Goal: Information Seeking & Learning: Learn about a topic

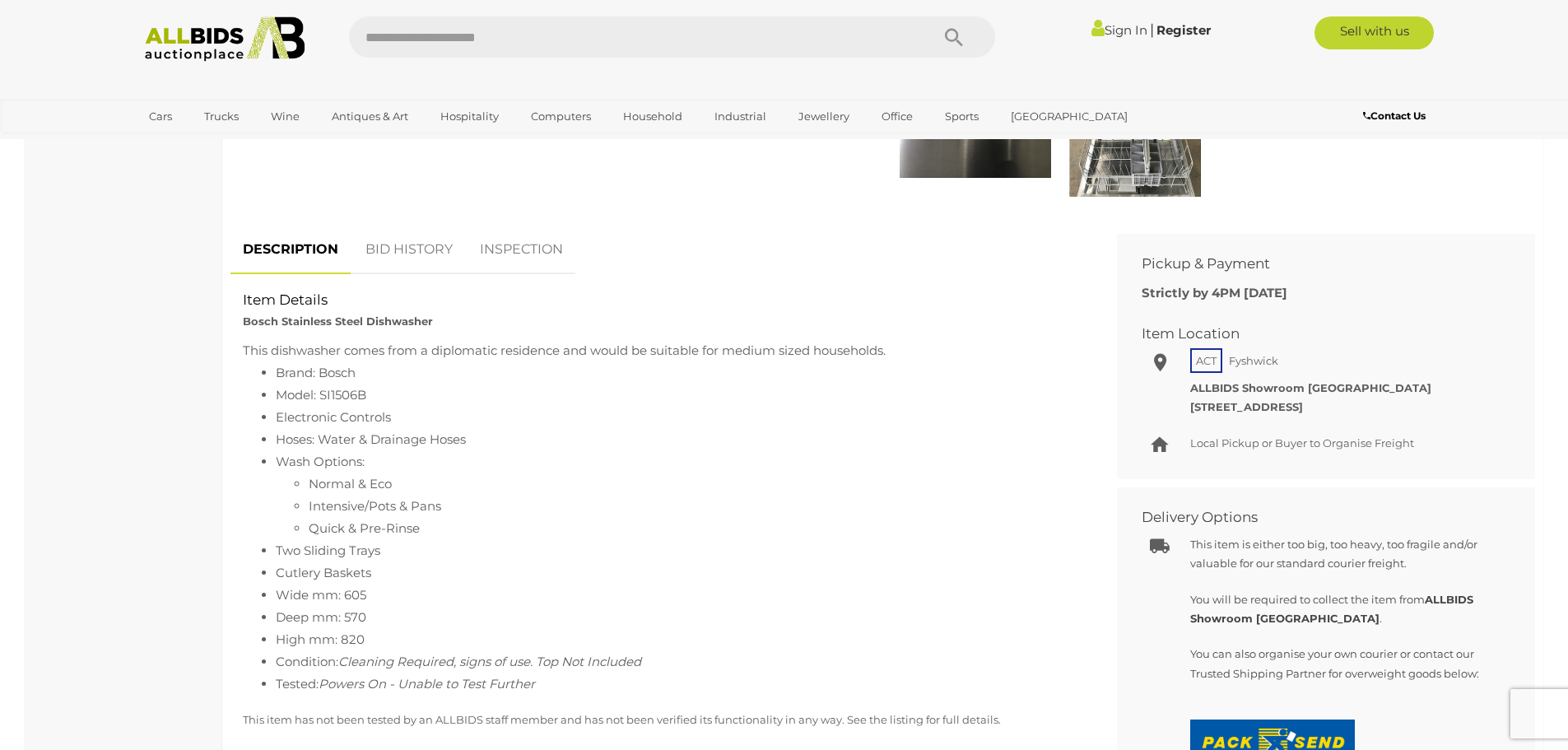
scroll to position [576, 0]
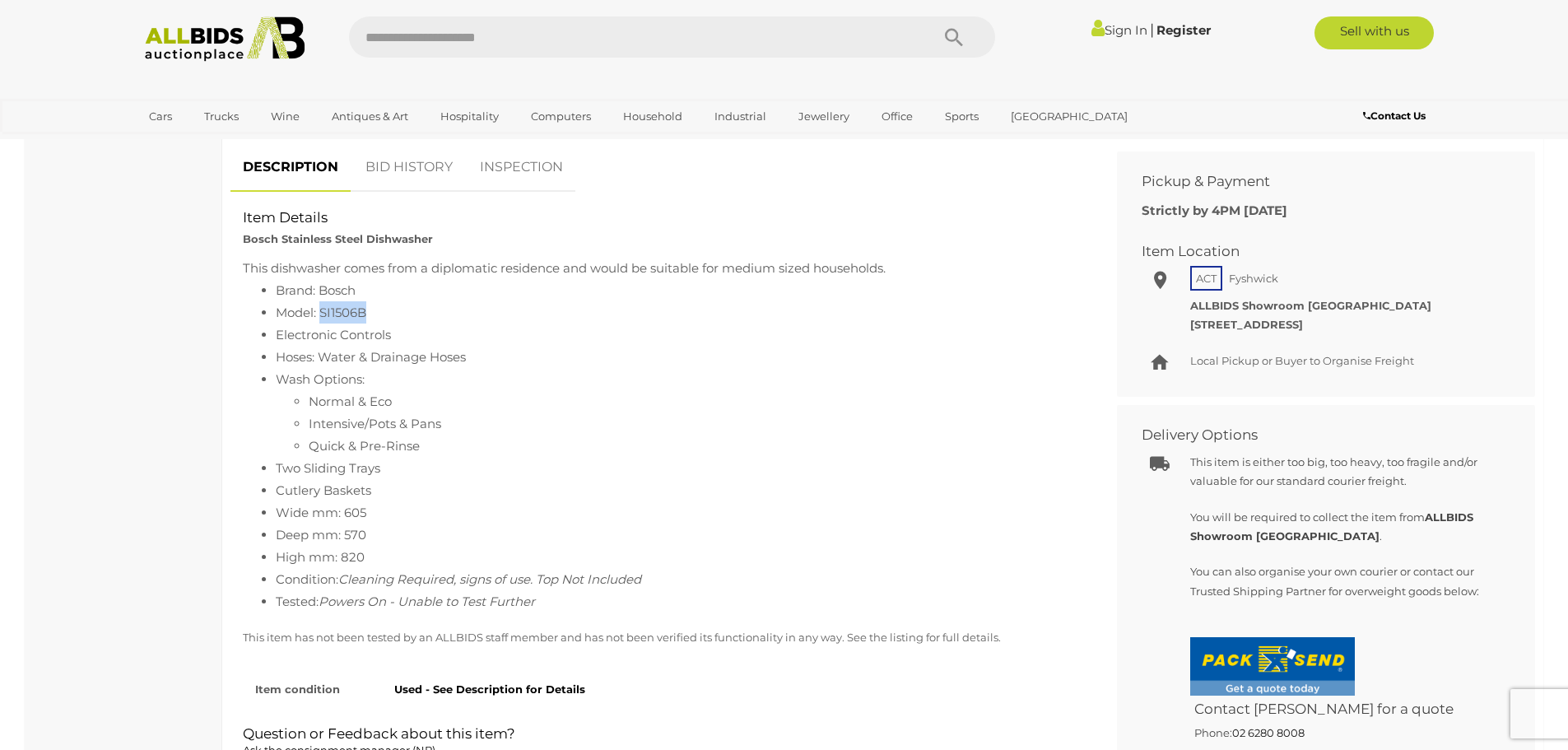
drag, startPoint x: 377, startPoint y: 314, endPoint x: 324, endPoint y: 315, distance: 53.0
click at [324, 315] on li "Model: SI1506B" at bounding box center [678, 312] width 804 height 22
copy li "SI1506B"
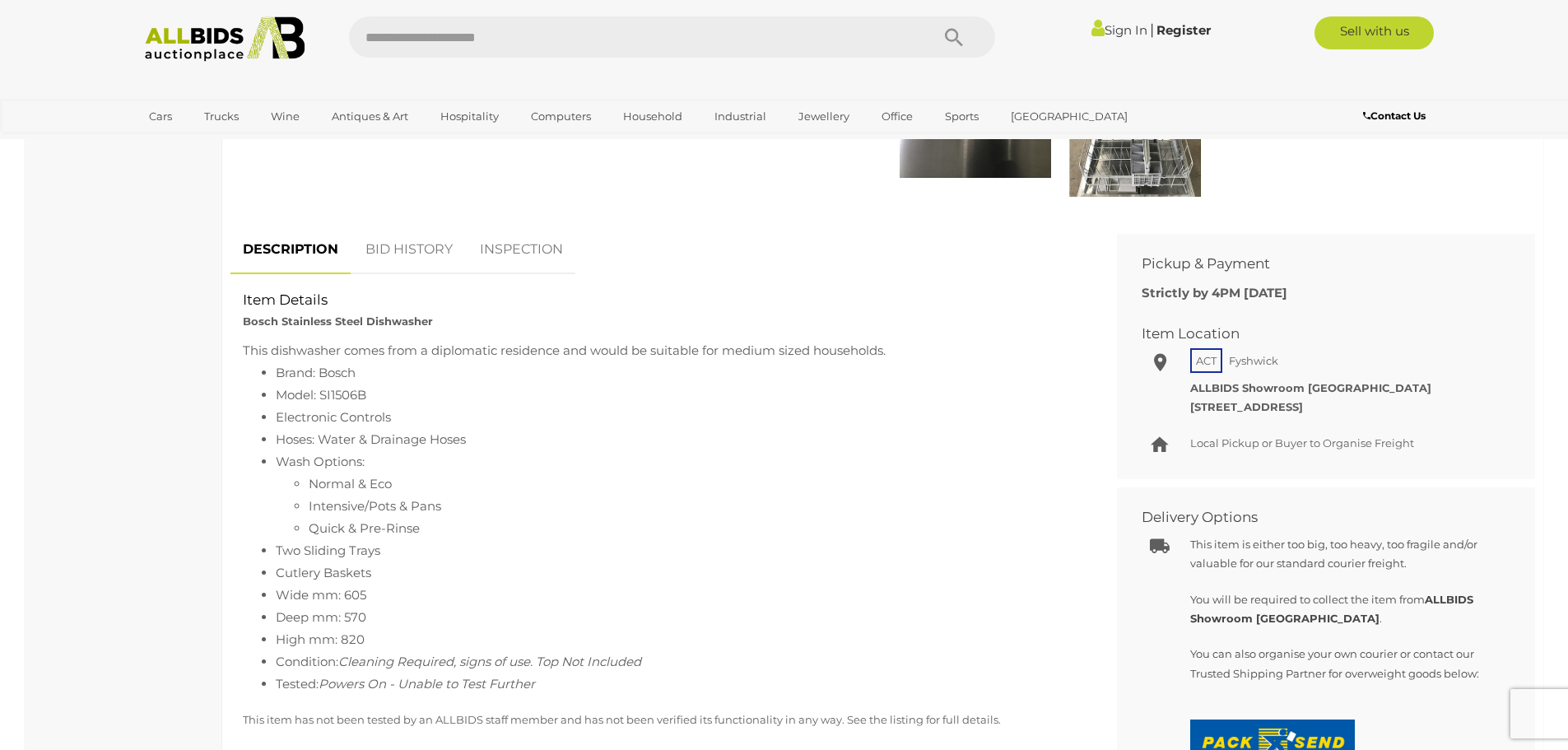
scroll to position [412, 0]
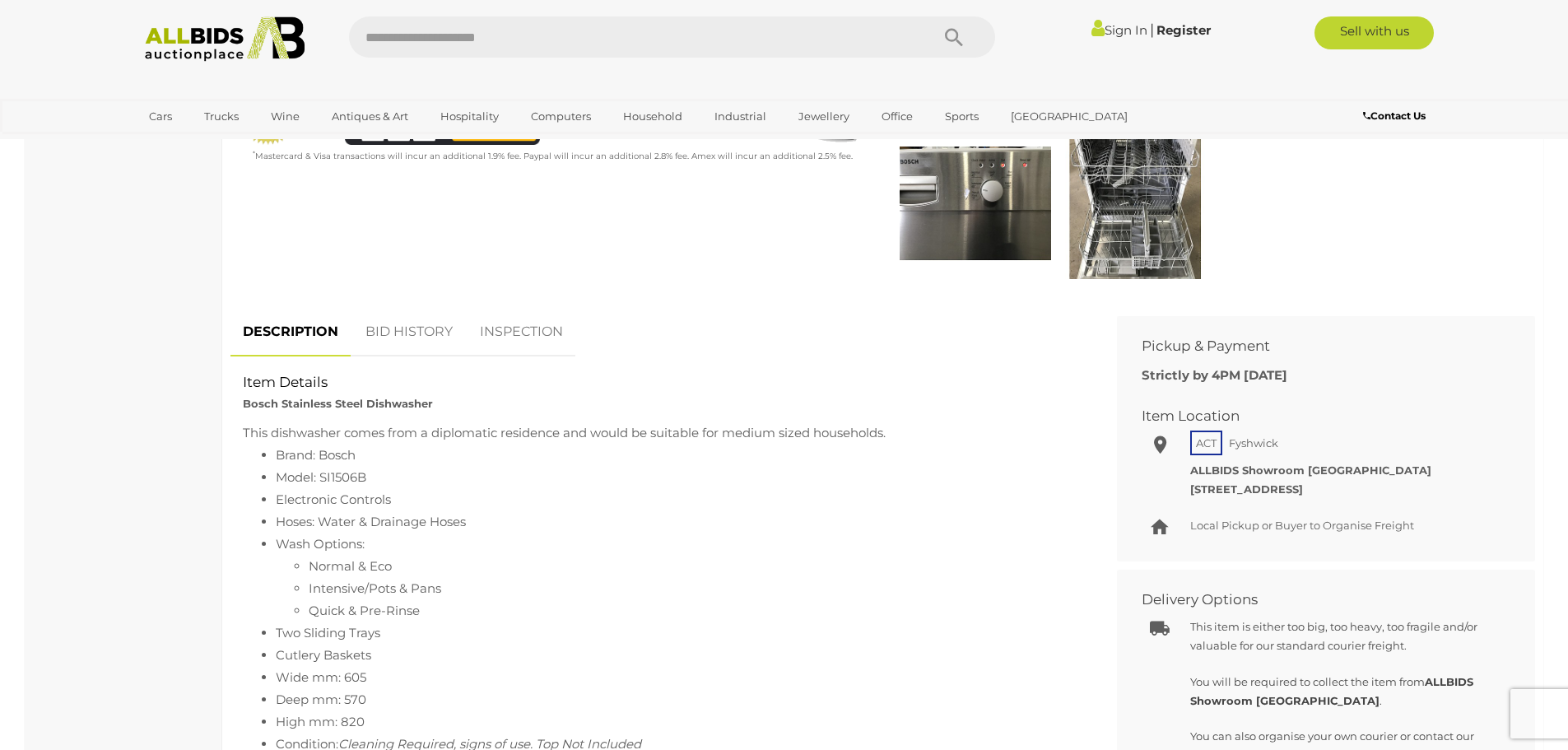
click at [509, 325] on link "INSPECTION" at bounding box center [522, 332] width 108 height 48
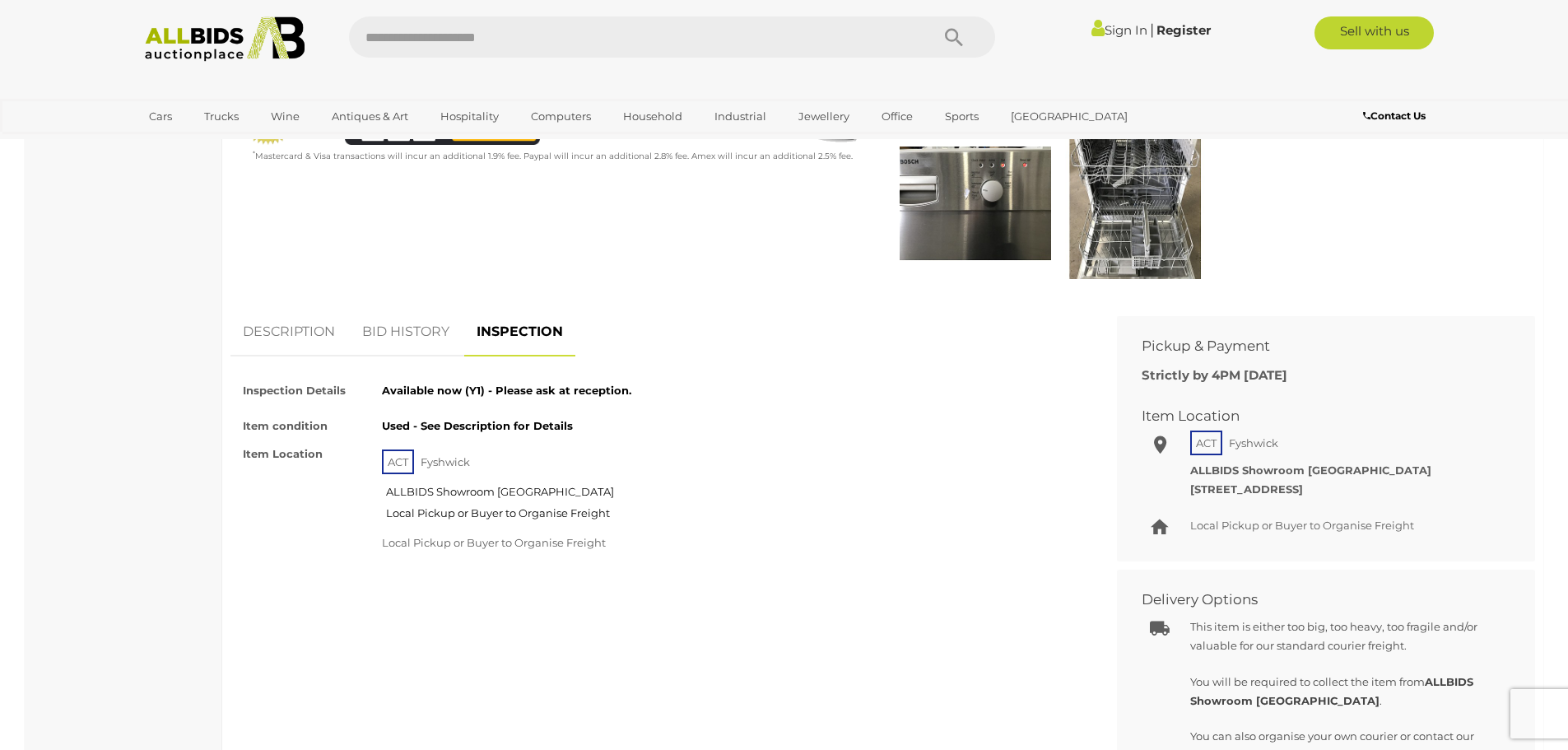
click at [401, 337] on link "BID HISTORY" at bounding box center [406, 332] width 112 height 48
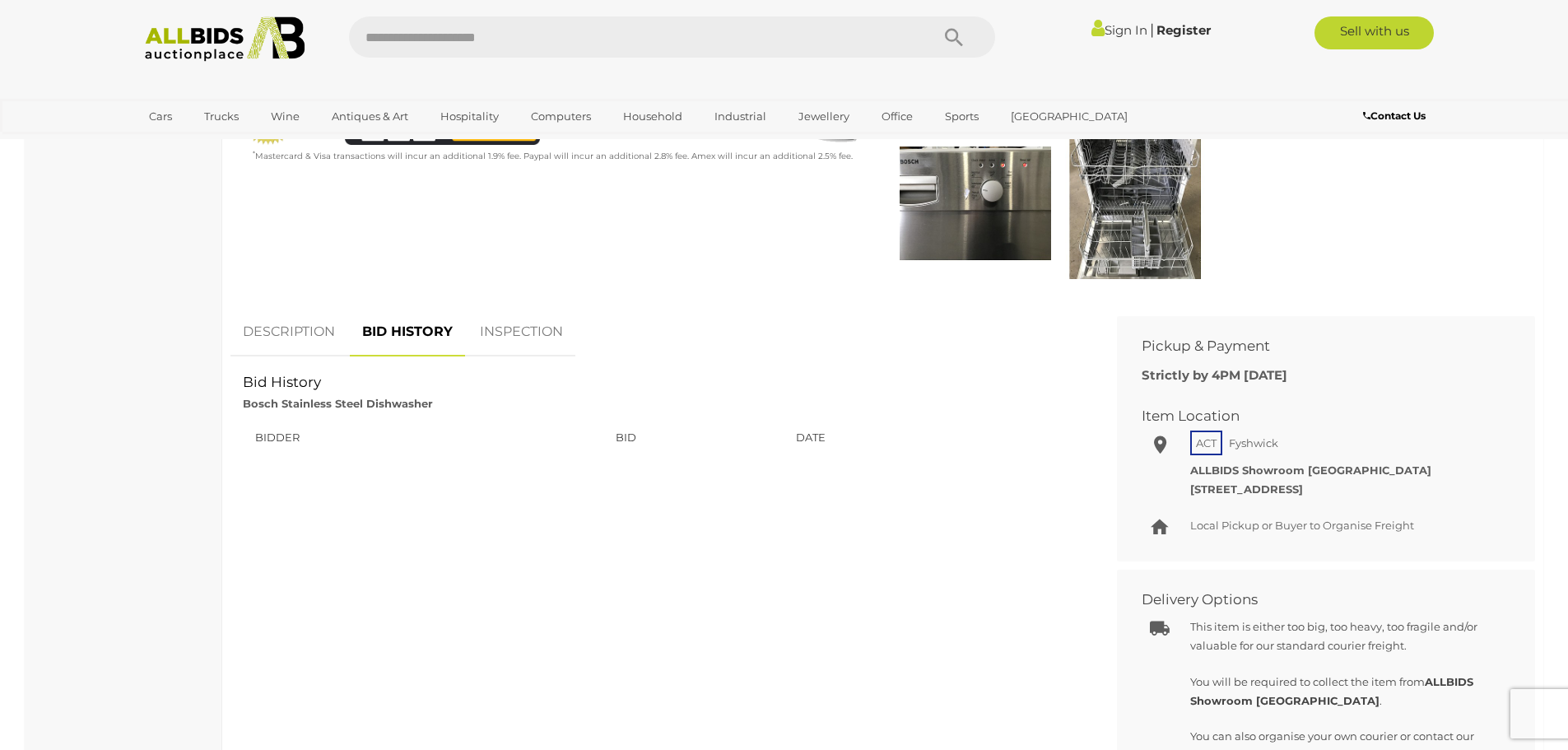
click at [287, 318] on link "DESCRIPTION" at bounding box center [288, 332] width 117 height 48
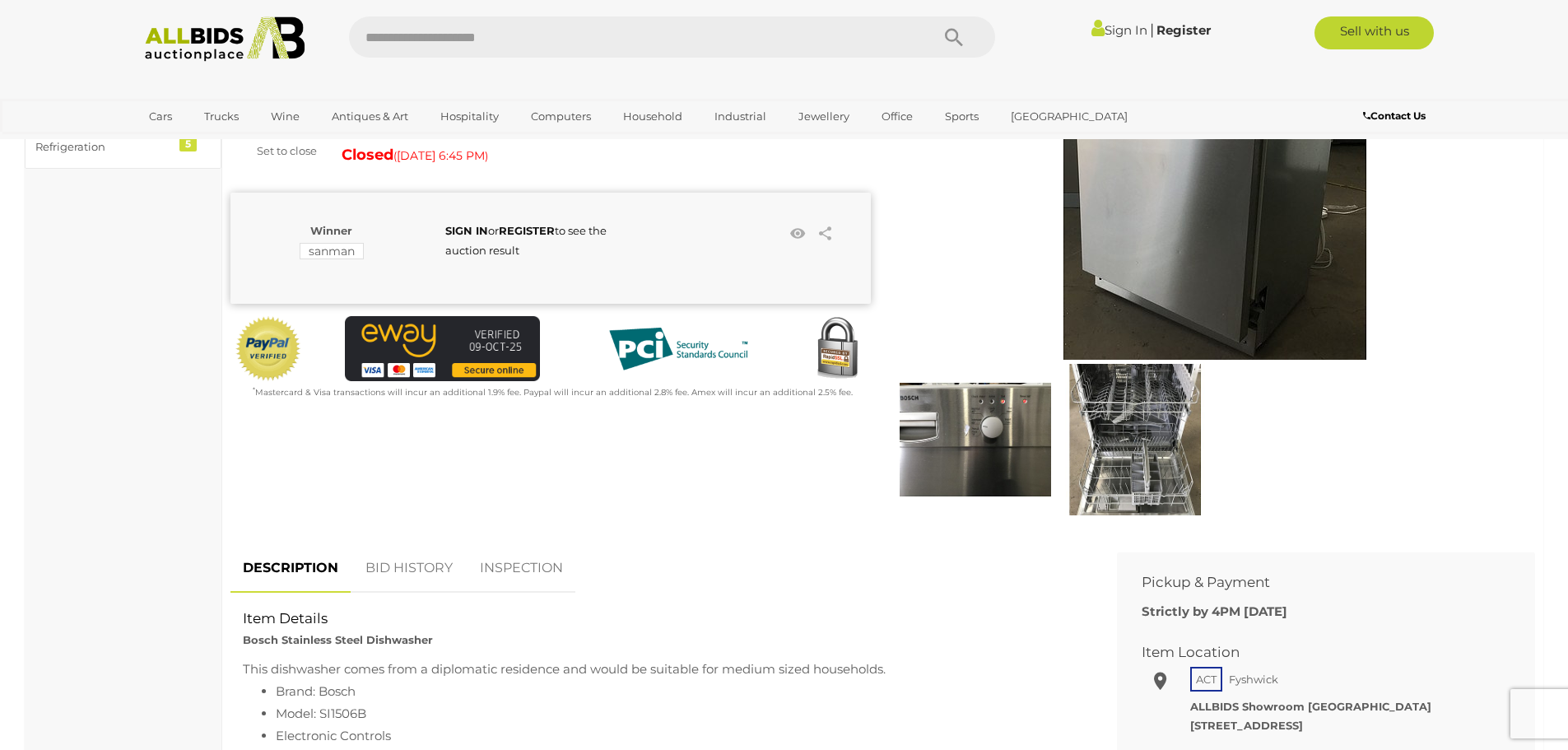
scroll to position [0, 0]
